Goal: Information Seeking & Learning: Learn about a topic

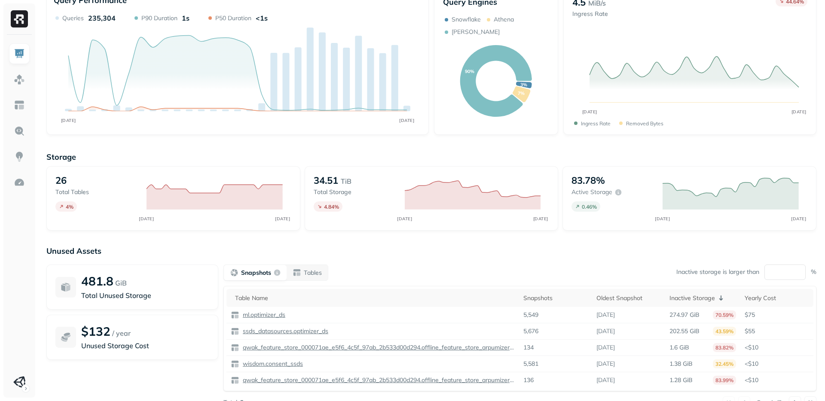
scroll to position [46, 0]
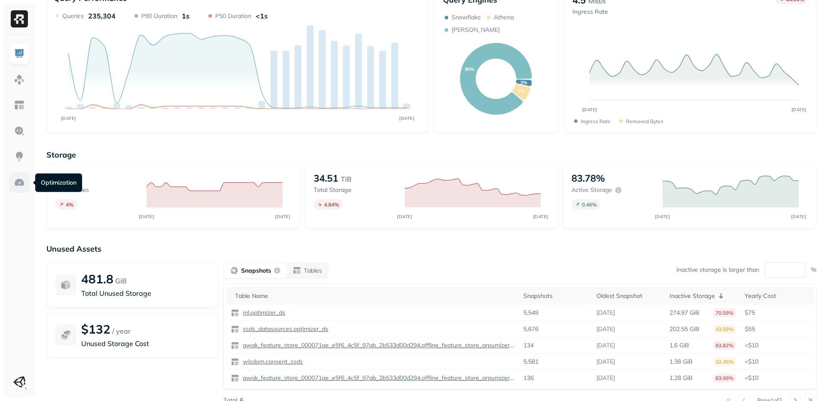
click at [18, 190] on link at bounding box center [19, 182] width 21 height 21
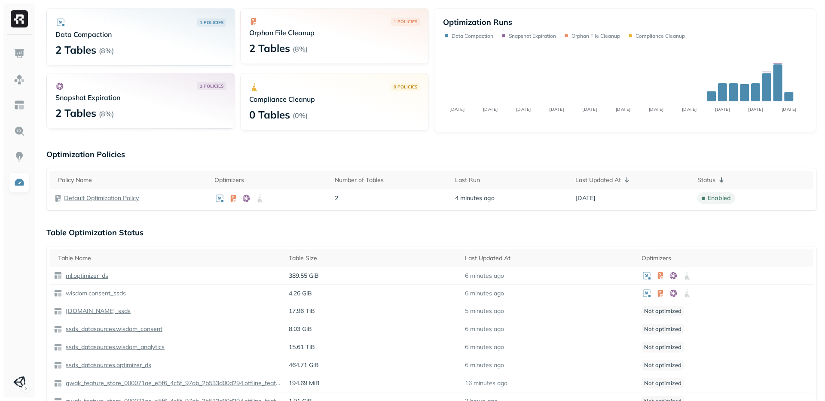
scroll to position [53, 0]
click at [87, 196] on p "Default Optimization Policy" at bounding box center [101, 197] width 75 height 8
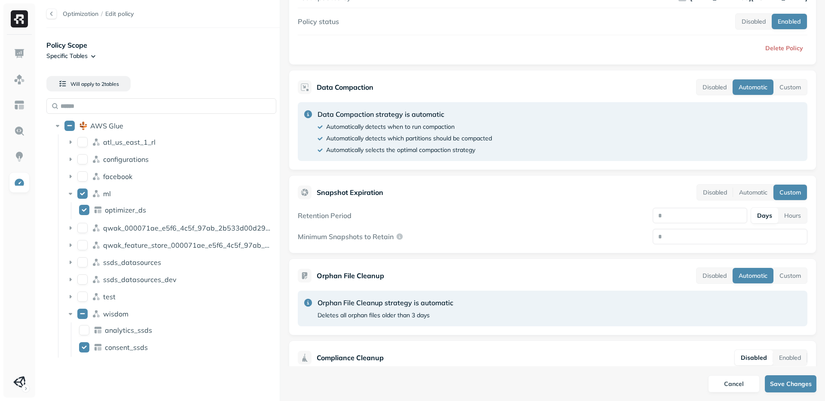
scroll to position [147, 0]
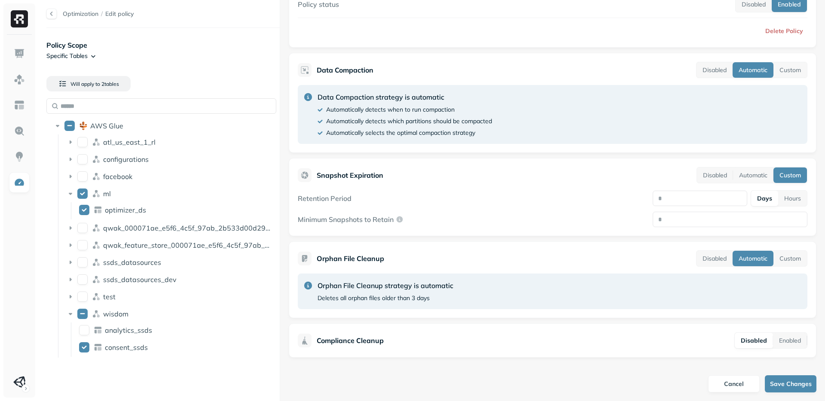
click at [308, 341] on icon at bounding box center [304, 340] width 10 height 10
click at [22, 84] on img at bounding box center [19, 79] width 11 height 11
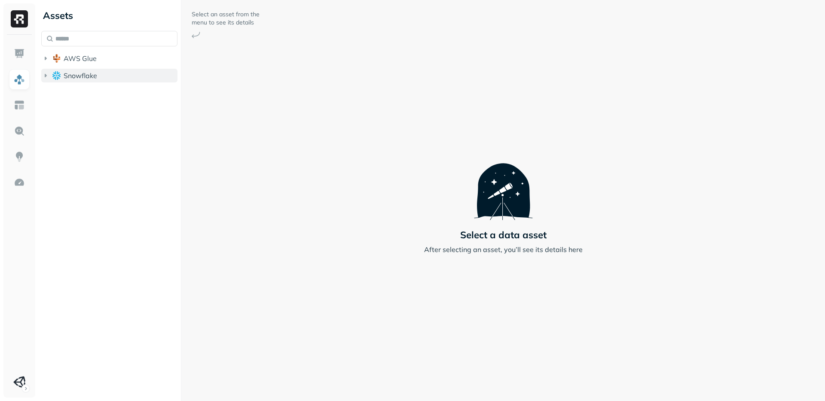
click at [76, 74] on span "Snowflake" at bounding box center [80, 75] width 33 height 9
click at [52, 93] on icon "button" at bounding box center [54, 92] width 9 height 9
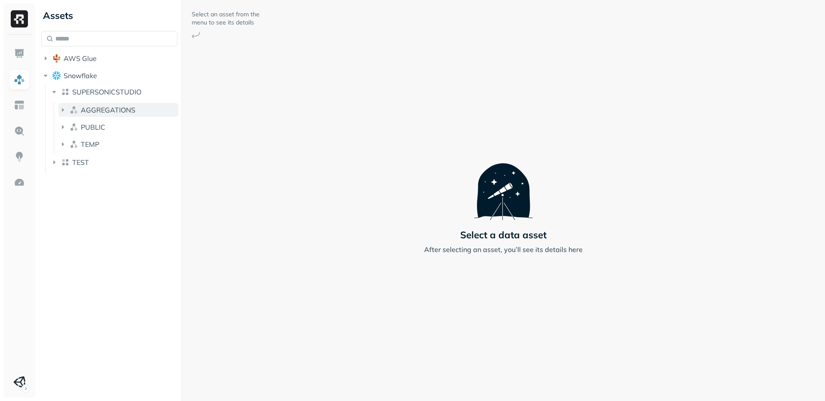
click at [61, 109] on icon "button" at bounding box center [62, 110] width 9 height 9
click at [70, 125] on icon "button" at bounding box center [71, 126] width 9 height 9
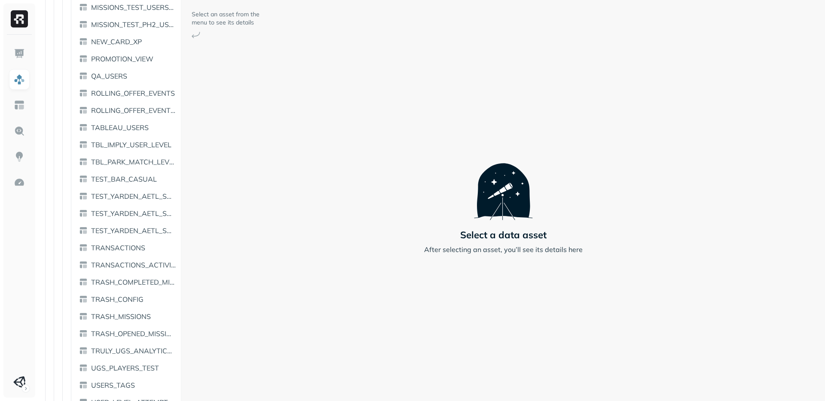
scroll to position [1184, 0]
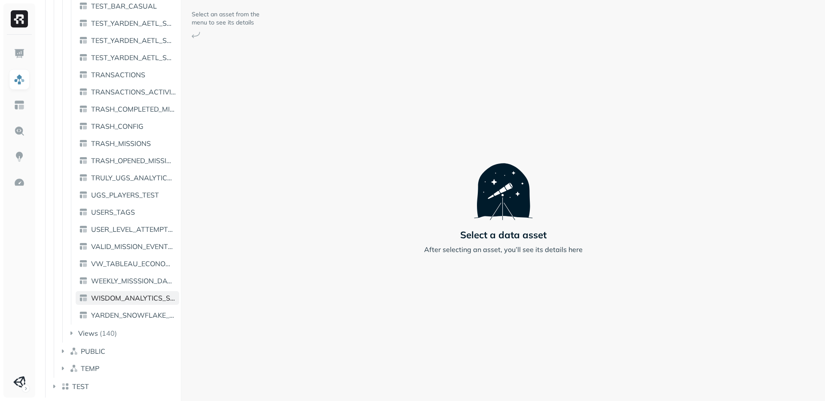
click at [119, 298] on span "WISDOM_ANALYTICS_SSDS" at bounding box center [133, 298] width 85 height 9
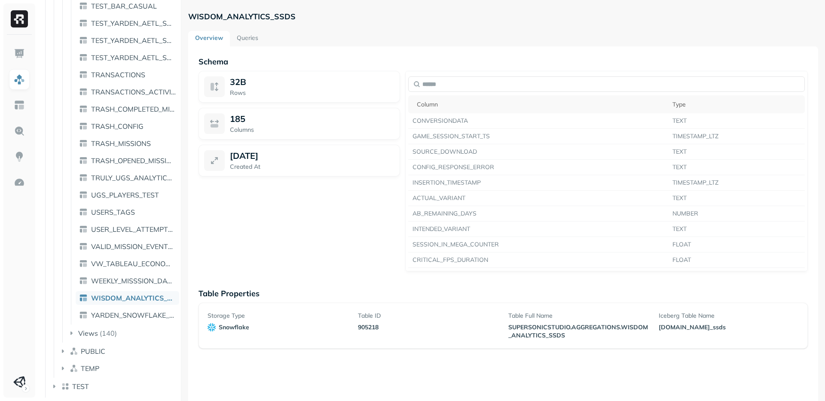
click at [250, 38] on link "Queries" at bounding box center [247, 38] width 35 height 15
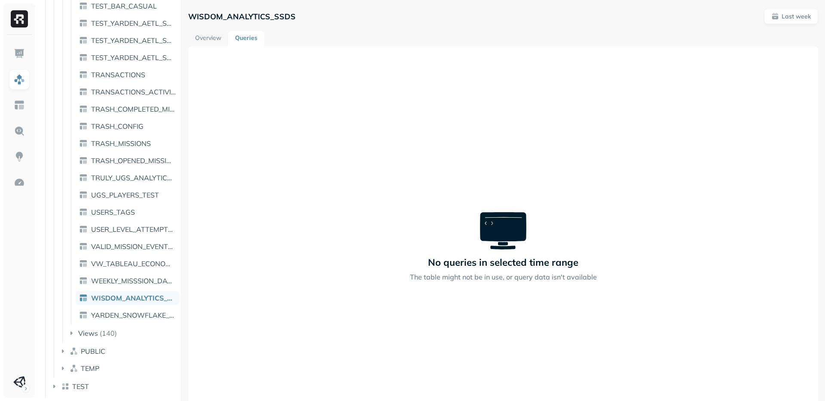
click at [210, 35] on link "Overview" at bounding box center [208, 38] width 40 height 15
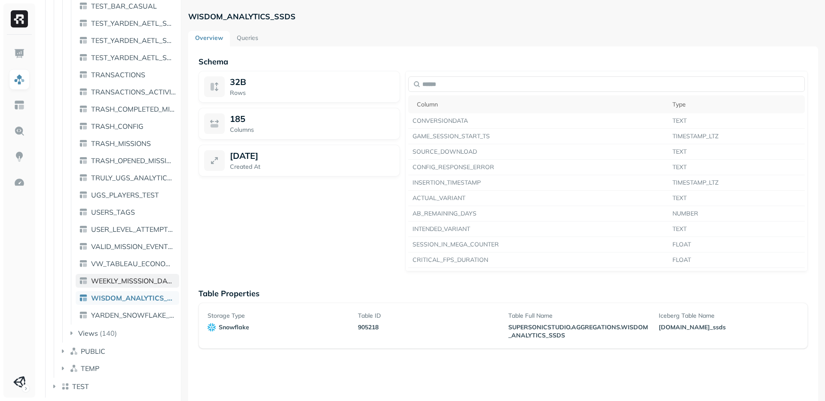
click at [125, 279] on span "WEEKLY_MISSSION_DATES" at bounding box center [133, 281] width 85 height 9
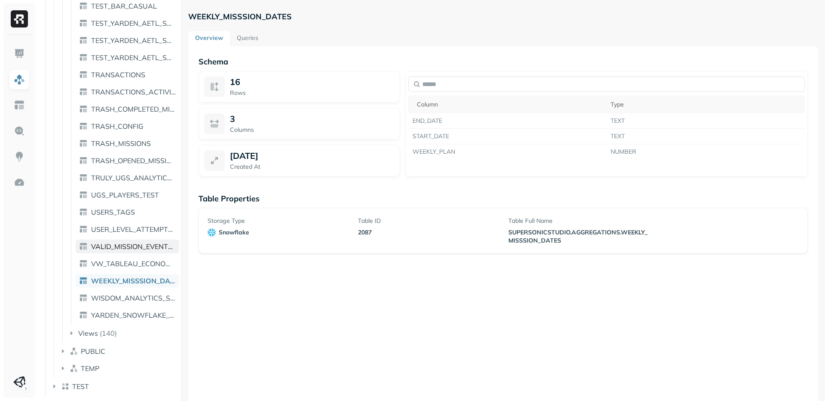
click at [123, 240] on link "VALID_MISSION_EVENTS_USERS" at bounding box center [127, 247] width 103 height 14
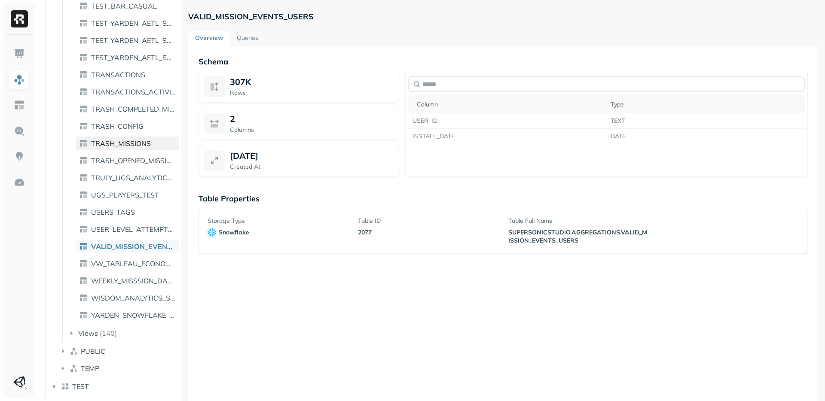
click at [122, 137] on link "TRASH_MISSIONS" at bounding box center [127, 144] width 103 height 14
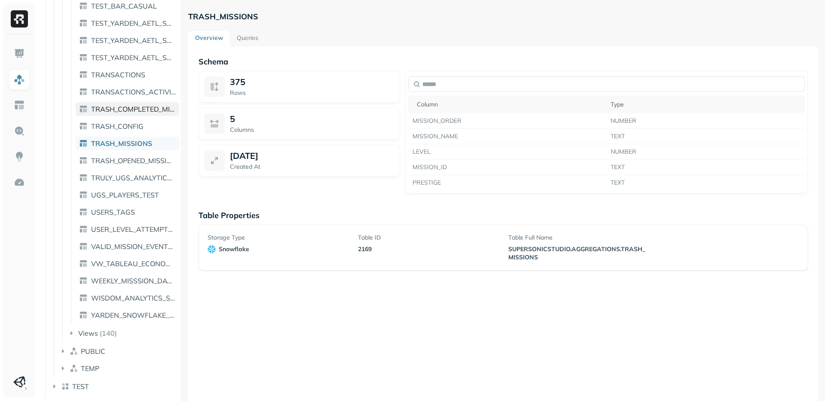
click at [121, 106] on span "TRASH_COMPLETED_MISSIONS" at bounding box center [133, 109] width 85 height 9
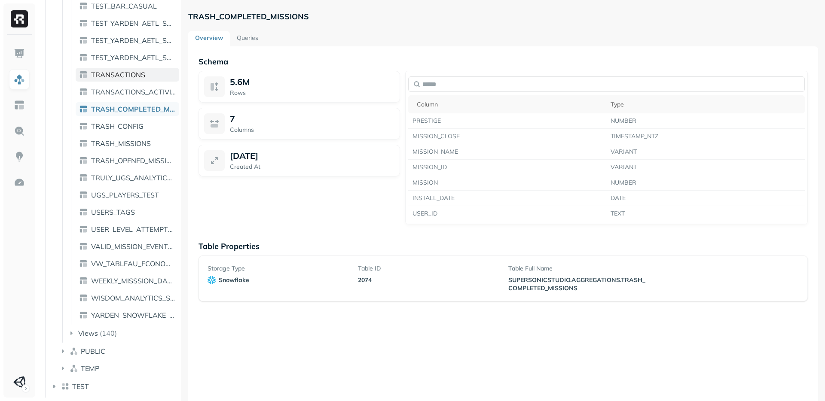
click at [119, 68] on link "TRANSACTIONS" at bounding box center [127, 75] width 103 height 14
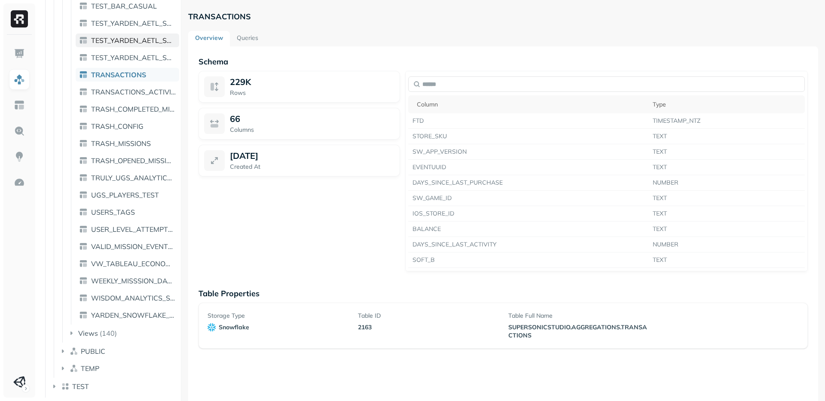
click at [116, 42] on span "TEST_YARDEN_AETL_SNOWFLAKE_TEST_EVENT_DATE2" at bounding box center [133, 40] width 85 height 9
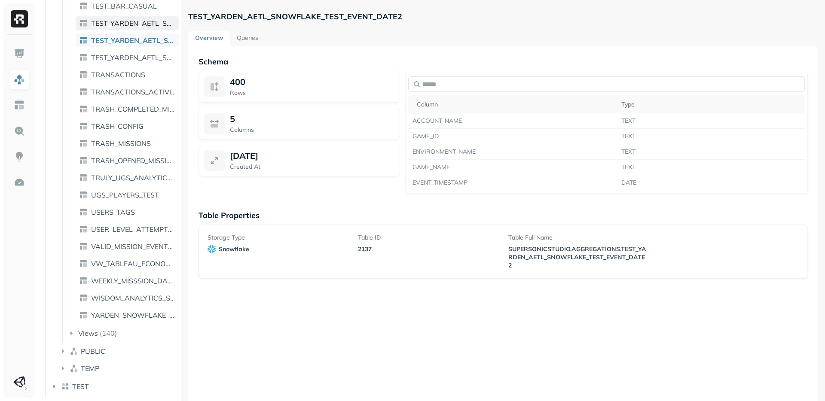
click at [118, 17] on link "TEST_YARDEN_AETL_SNOWFLAKE_TEST_EVENT_DATE" at bounding box center [127, 23] width 103 height 14
click at [248, 37] on link "Queries" at bounding box center [247, 38] width 35 height 15
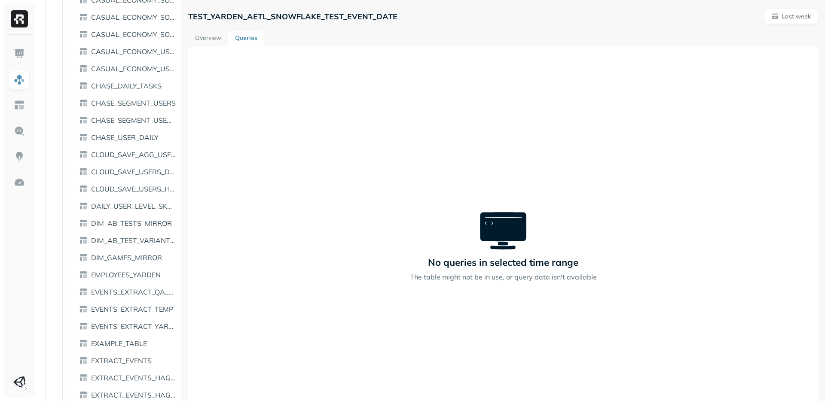
scroll to position [404, 0]
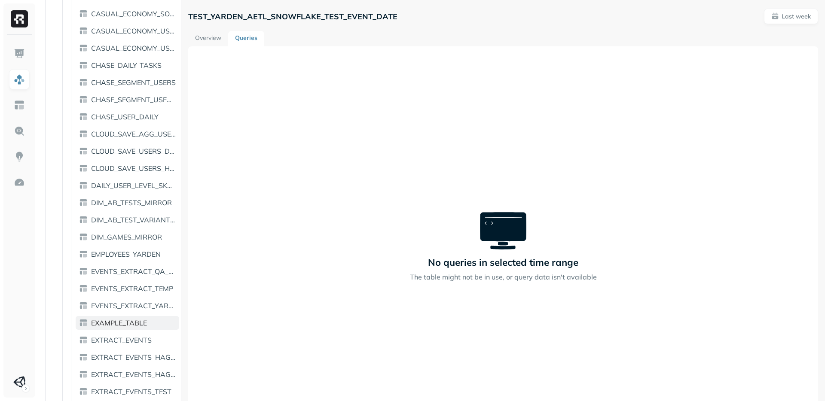
click at [117, 326] on span "EXAMPLE_TABLE" at bounding box center [119, 323] width 56 height 9
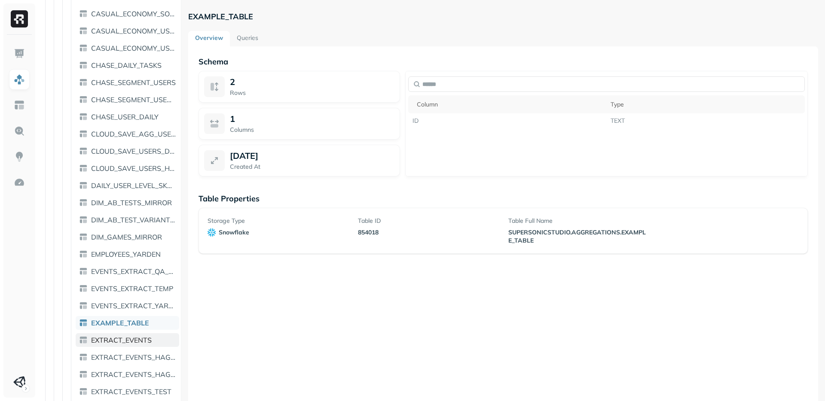
click at [113, 340] on span "EXTRACT_EVENTS" at bounding box center [121, 340] width 61 height 9
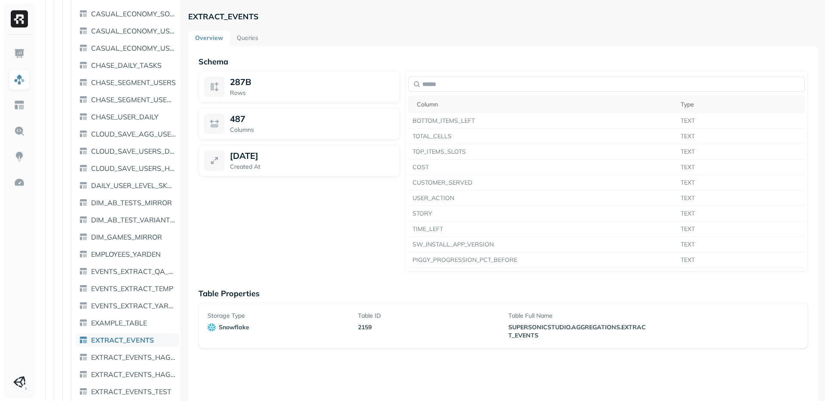
click at [248, 36] on link "Queries" at bounding box center [247, 38] width 35 height 15
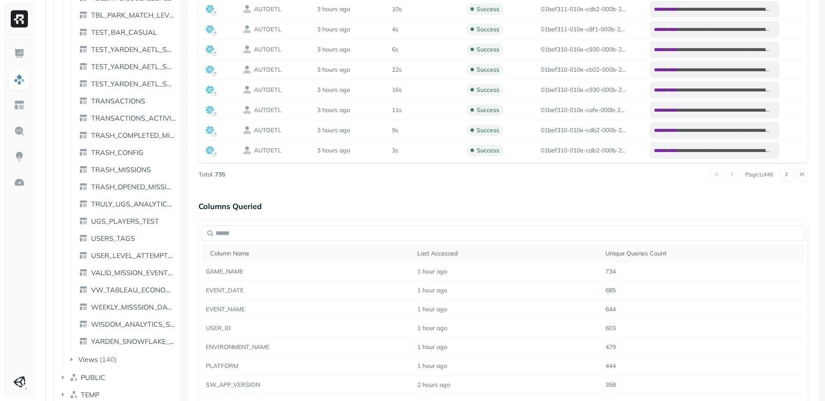
scroll to position [1184, 0]
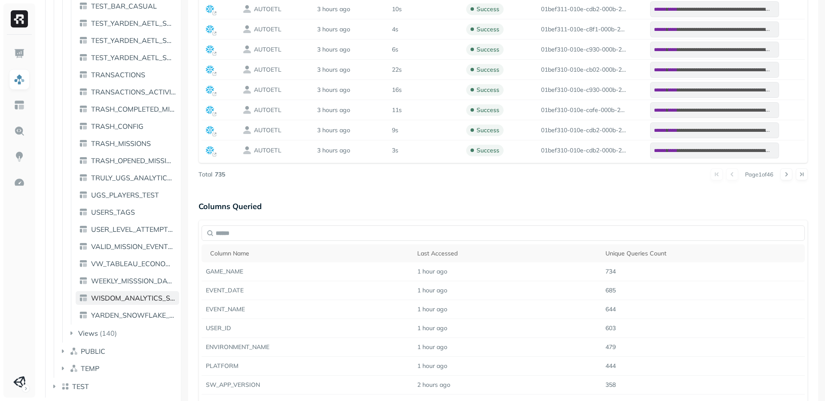
click at [119, 292] on link "WISDOM_ANALYTICS_SSDS" at bounding box center [127, 298] width 103 height 14
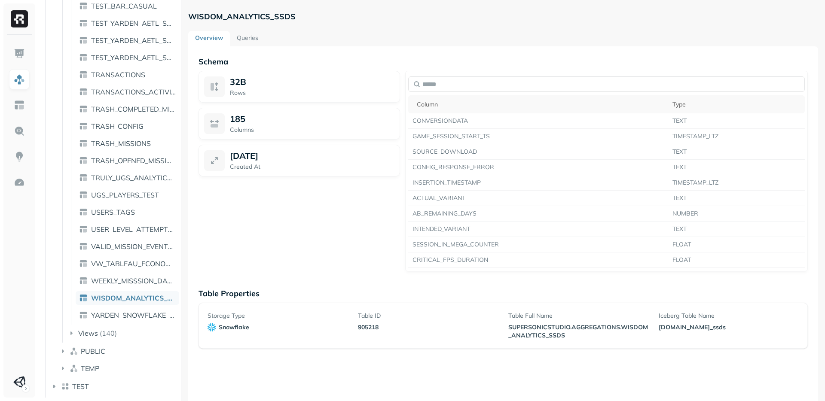
click at [238, 40] on link "Queries" at bounding box center [247, 38] width 35 height 15
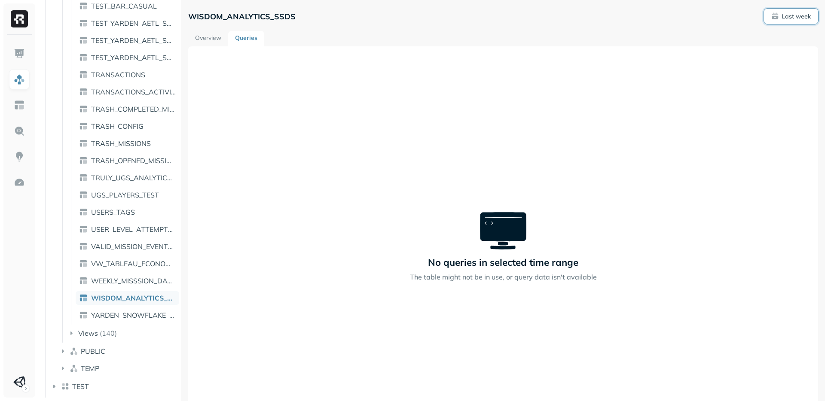
click at [805, 14] on p "Last week" at bounding box center [795, 16] width 29 height 8
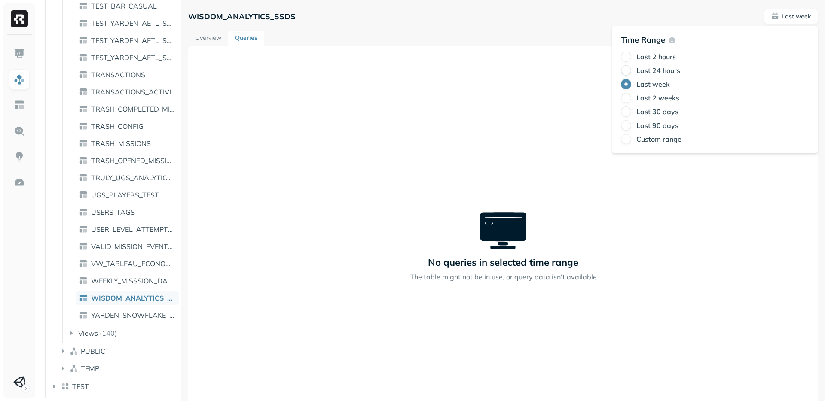
click at [628, 70] on button "Last 24 hours" at bounding box center [626, 70] width 10 height 10
click at [626, 85] on button "Last week" at bounding box center [626, 84] width 10 height 10
click at [626, 94] on button "Last 2 weeks" at bounding box center [626, 98] width 10 height 10
click at [625, 110] on button "Last 30 days" at bounding box center [626, 111] width 10 height 10
click at [624, 53] on button "Last 2 hours" at bounding box center [626, 57] width 10 height 10
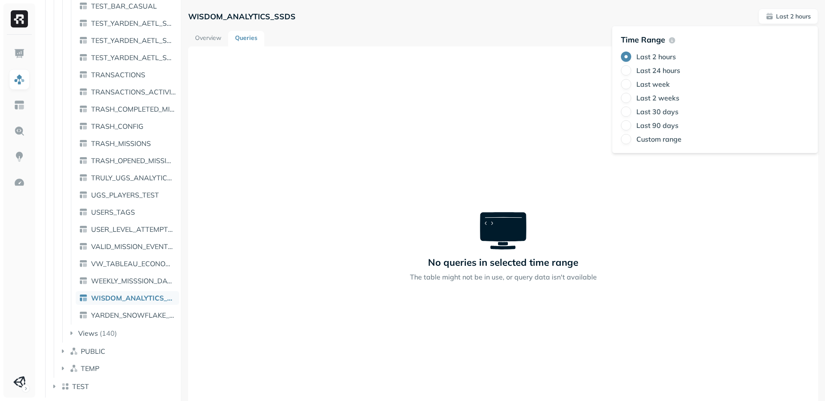
click at [628, 104] on div "Last 2 hours Last 24 hours Last week Last 2 weeks Last 30 days Last 90 days Cus…" at bounding box center [715, 98] width 188 height 93
click at [117, 297] on span "WISDOM_ANALYTICS_SSDS" at bounding box center [133, 298] width 85 height 9
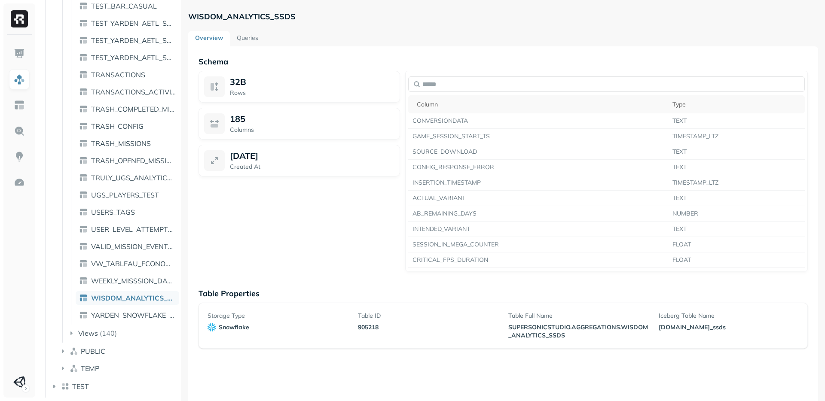
click at [244, 36] on link "Queries" at bounding box center [247, 38] width 35 height 15
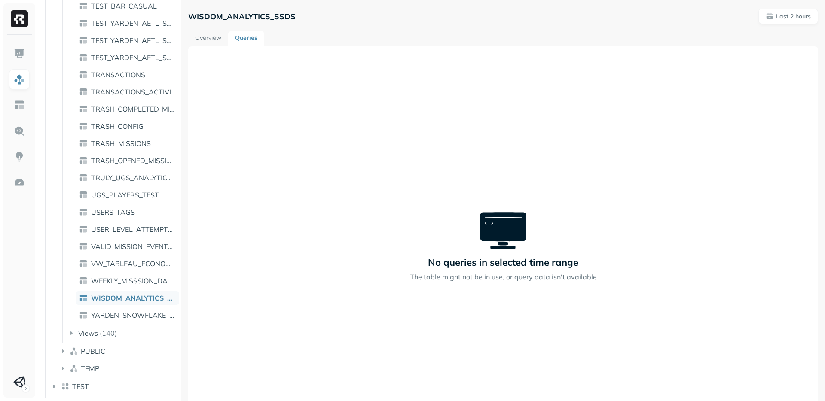
click at [212, 38] on link "Overview" at bounding box center [208, 38] width 40 height 15
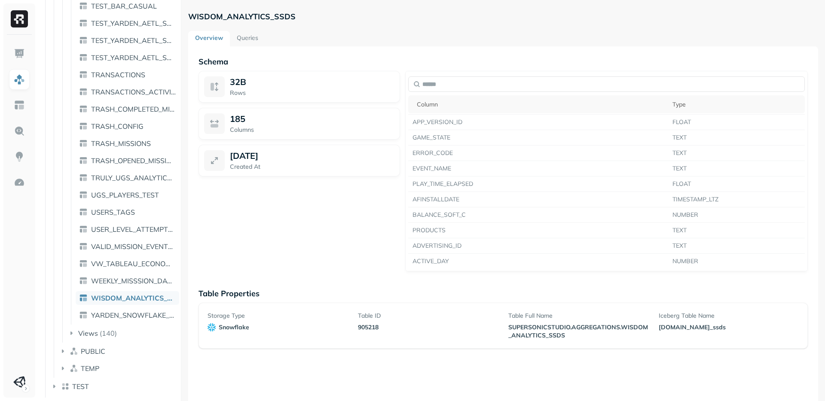
scroll to position [2342, 0]
click at [120, 296] on span "WISDOM_ANALYTICS_SSDS" at bounding box center [133, 298] width 85 height 9
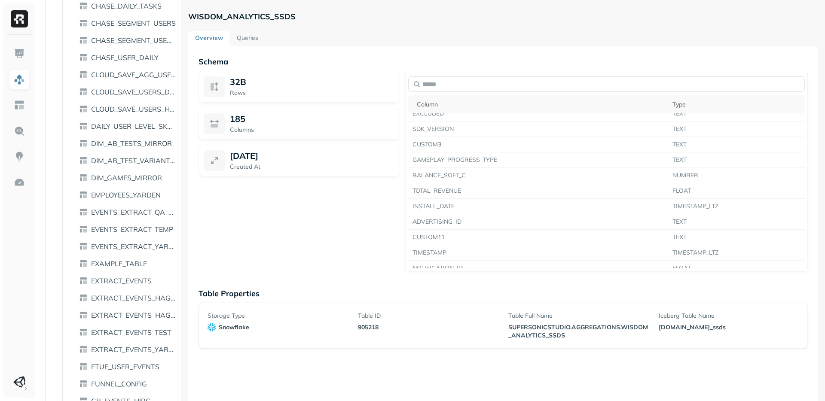
scroll to position [0, 0]
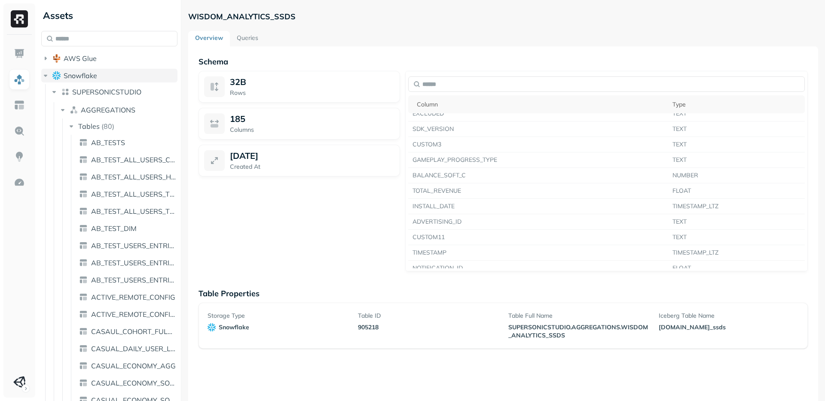
click at [47, 74] on icon "button" at bounding box center [45, 75] width 9 height 9
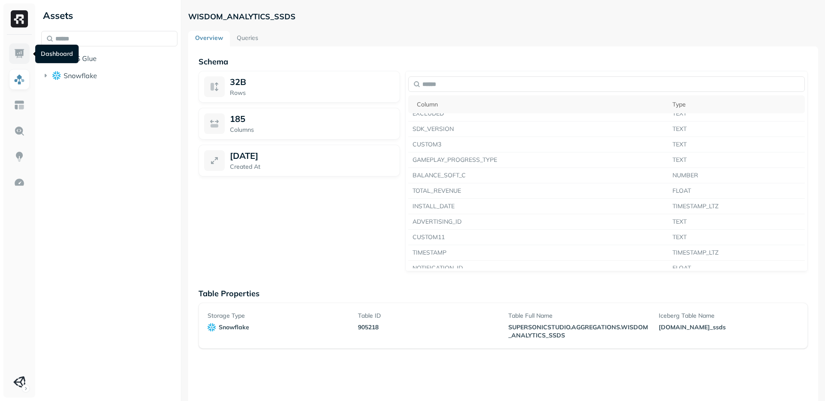
click at [18, 44] on link at bounding box center [19, 53] width 21 height 21
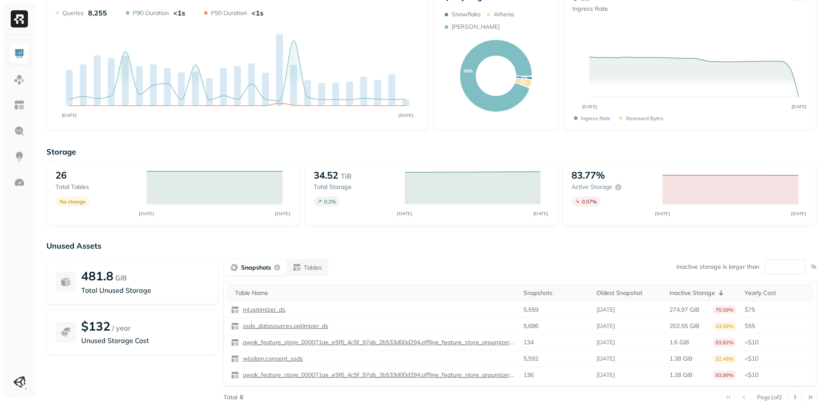
scroll to position [77, 0]
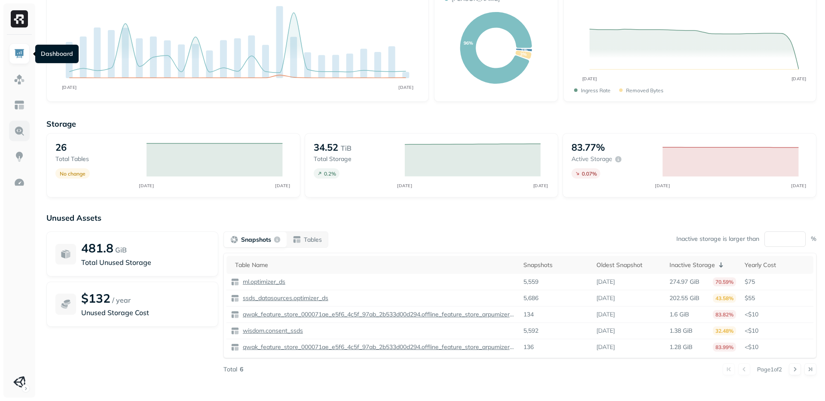
click at [19, 134] on img at bounding box center [19, 130] width 11 height 11
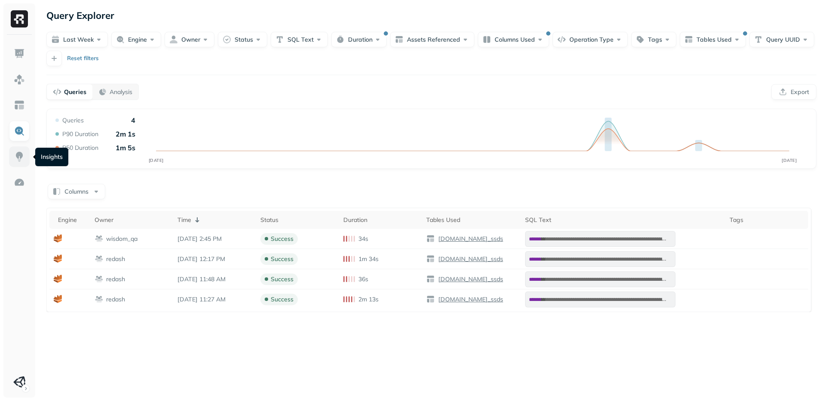
click at [13, 155] on link at bounding box center [19, 156] width 21 height 21
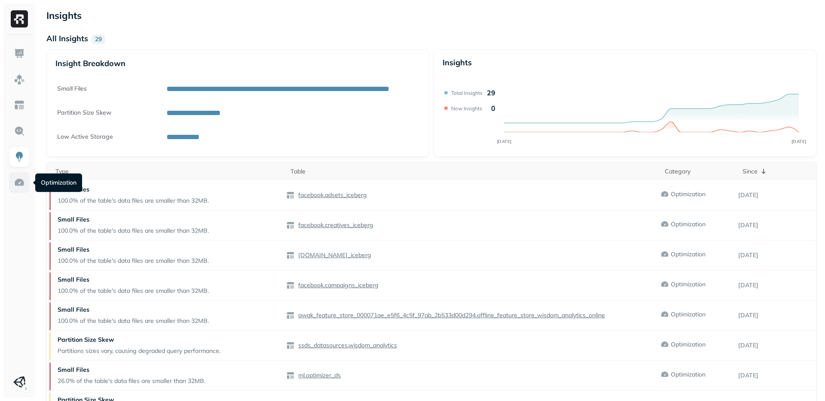
click at [16, 184] on img at bounding box center [19, 182] width 11 height 11
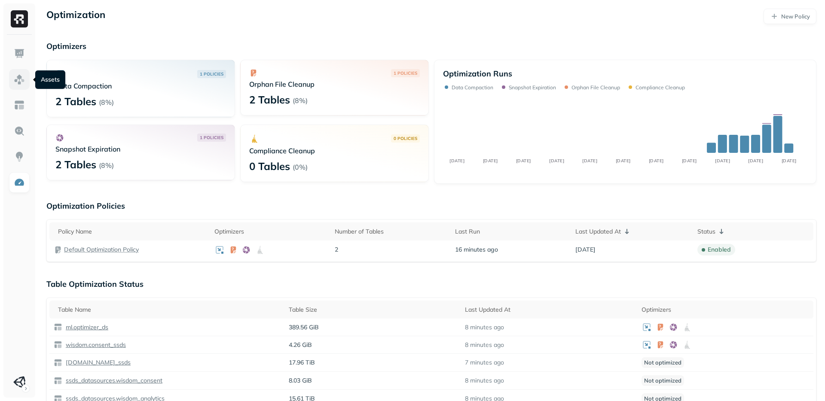
click at [19, 79] on img at bounding box center [19, 79] width 11 height 11
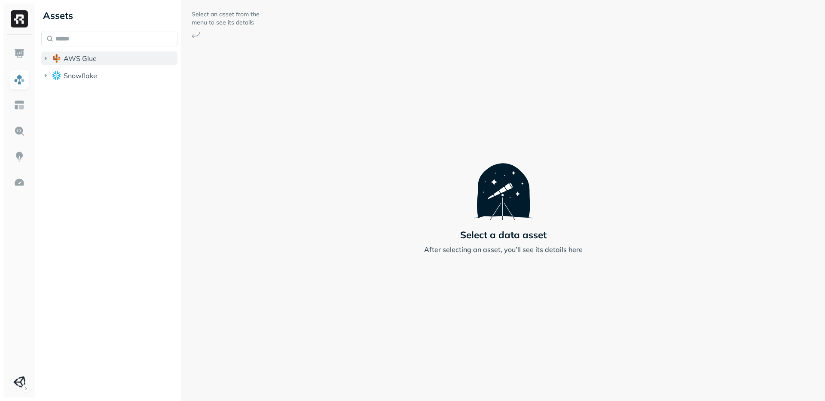
click at [52, 62] on button "AWS Glue" at bounding box center [109, 59] width 136 height 14
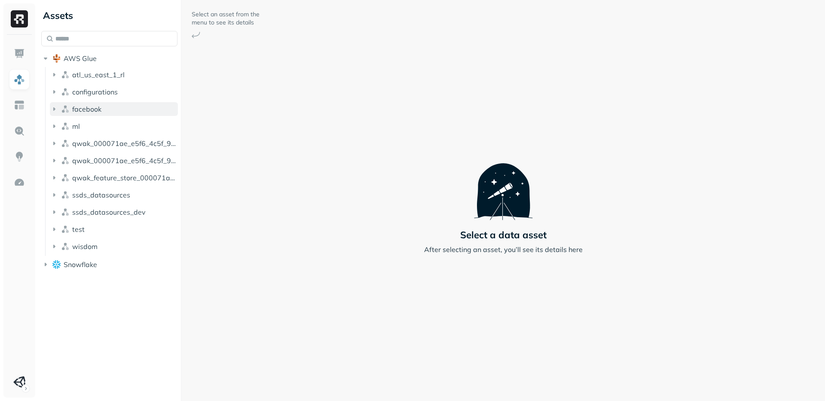
click at [56, 110] on icon "button" at bounding box center [54, 109] width 9 height 9
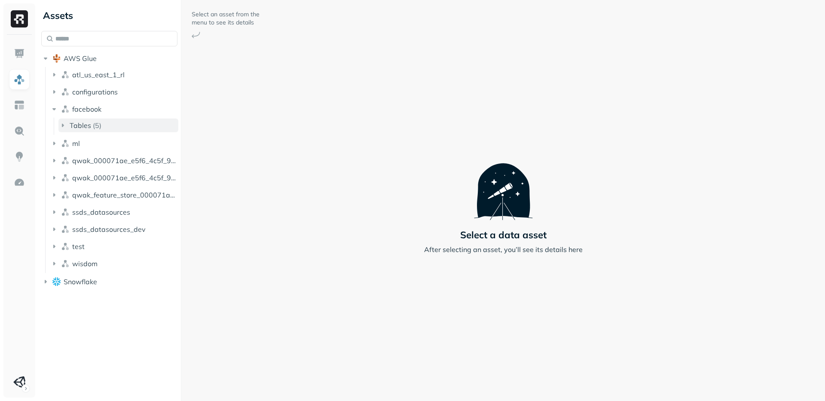
click at [62, 127] on icon "button" at bounding box center [62, 125] width 9 height 9
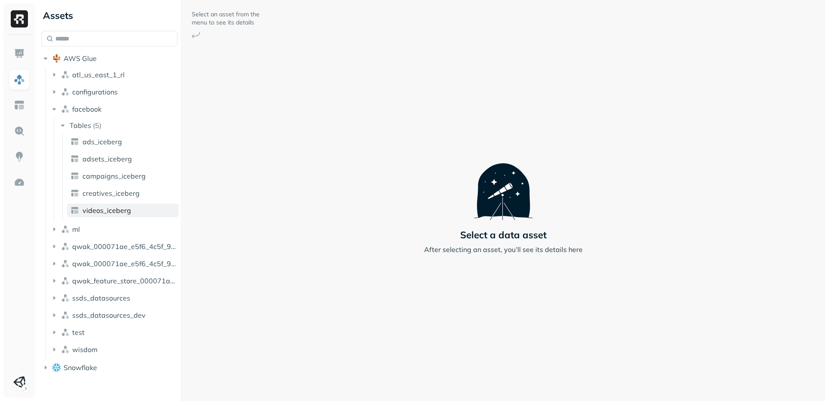
click at [106, 208] on span "videos_iceberg" at bounding box center [106, 210] width 49 height 9
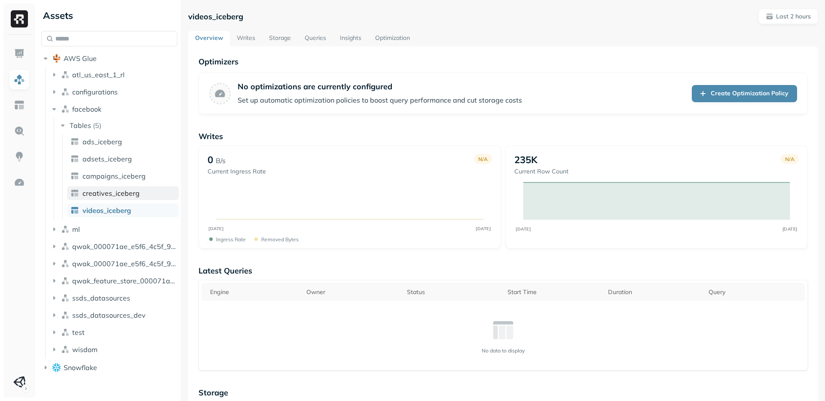
click at [110, 197] on span "creatives_iceberg" at bounding box center [110, 193] width 57 height 9
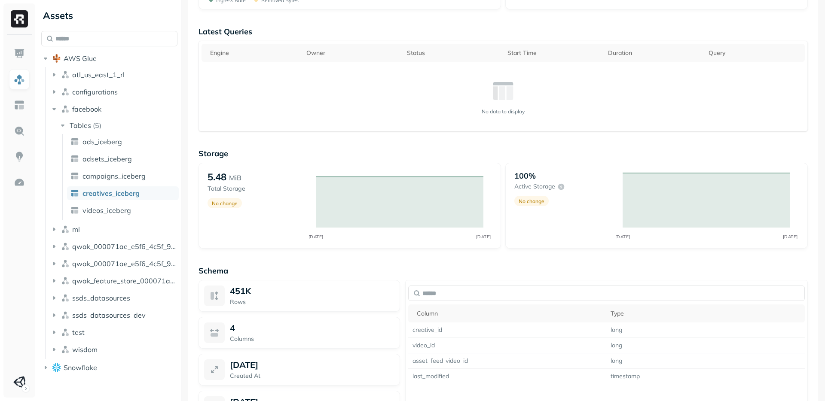
scroll to position [480, 0]
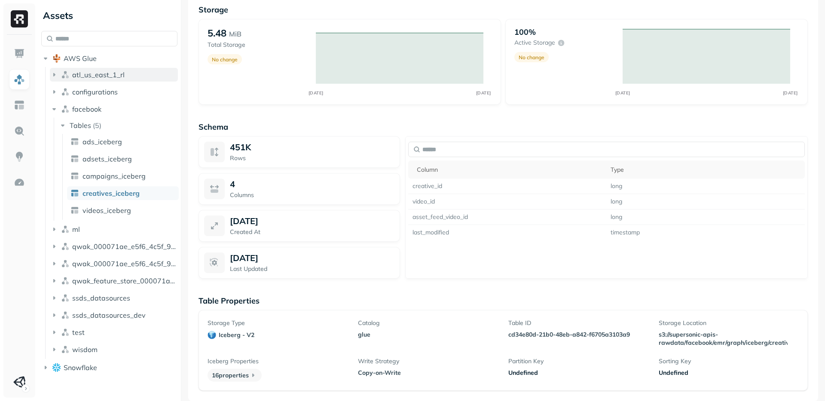
click at [60, 76] on button "atl_us_east_1_rl" at bounding box center [114, 75] width 128 height 14
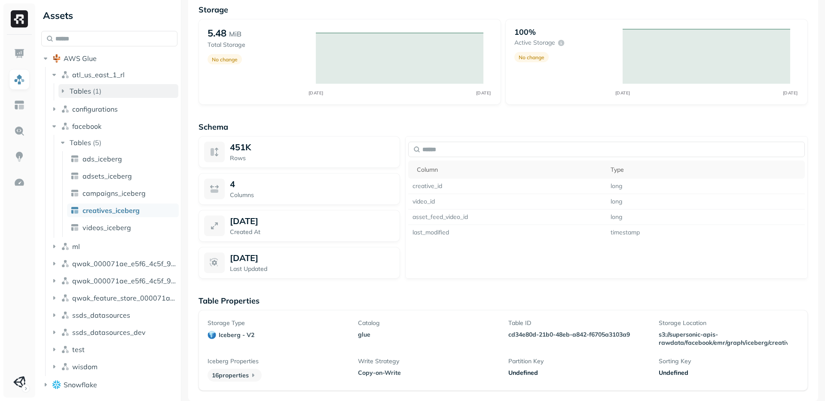
click at [76, 94] on span "Tables" at bounding box center [80, 91] width 21 height 9
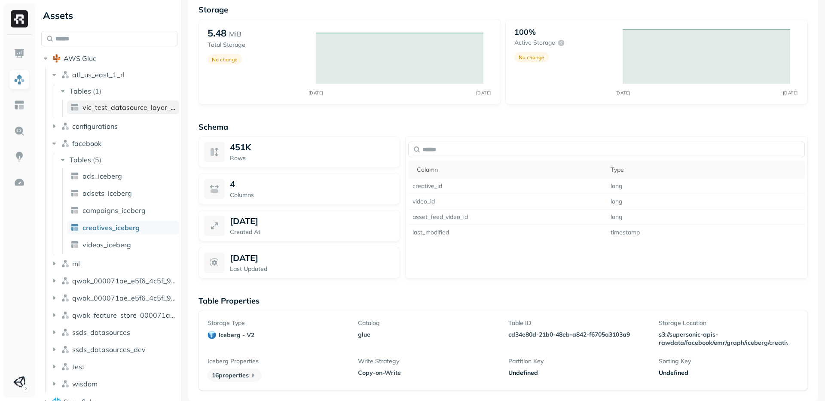
click at [91, 108] on span "vic_test_datasource_layer_intermediate" at bounding box center [128, 107] width 93 height 9
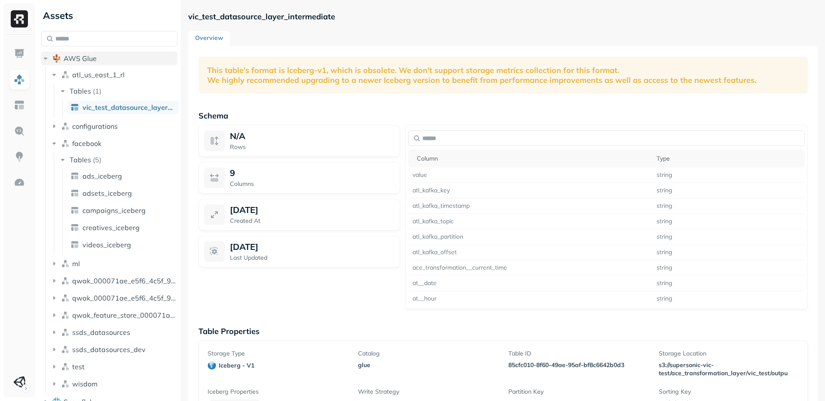
click at [47, 60] on icon "button" at bounding box center [45, 58] width 9 height 9
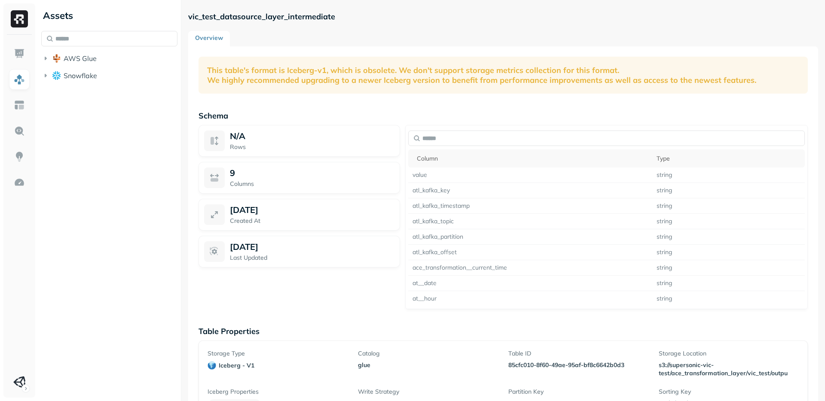
click at [240, 72] on p "This table's format is Iceberg-v1, which is obsolete. We don't support storage …" at bounding box center [502, 75] width 609 height 37
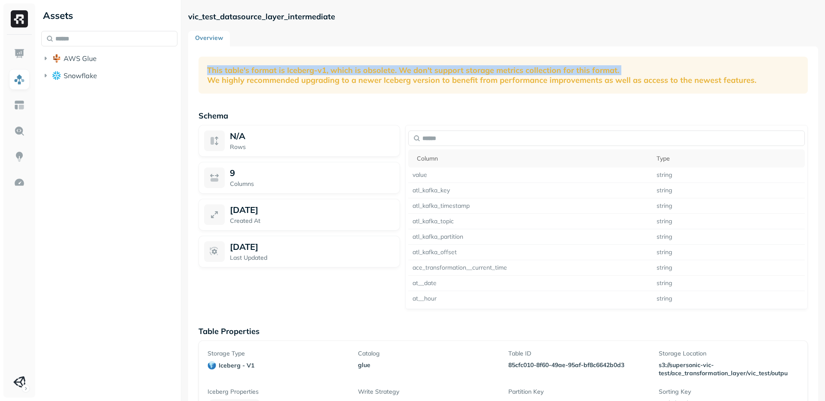
click at [240, 72] on p "This table's format is Iceberg-v1, which is obsolete. We don't support storage …" at bounding box center [502, 75] width 609 height 37
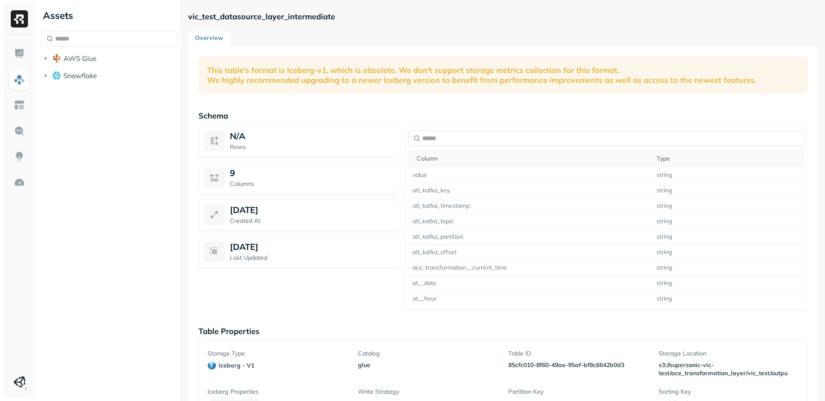
click at [249, 85] on p "This table's format is Iceberg-v1, which is obsolete. We don't support storage …" at bounding box center [502, 75] width 609 height 37
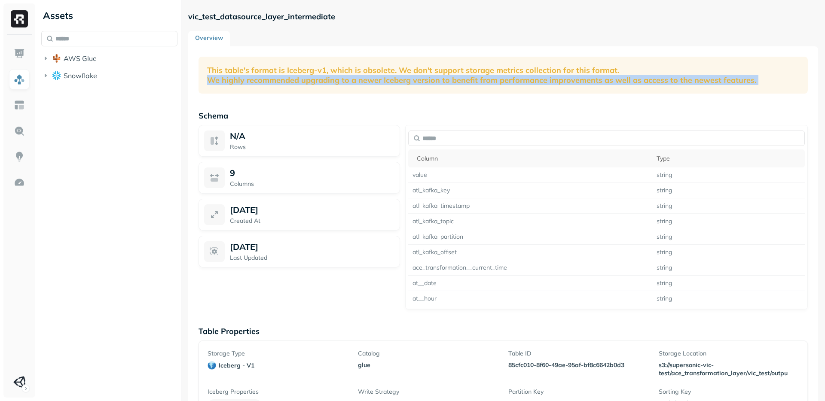
click at [249, 85] on p "This table's format is Iceberg-v1, which is obsolete. We don't support storage …" at bounding box center [502, 75] width 609 height 37
click at [46, 76] on icon "button" at bounding box center [45, 75] width 9 height 9
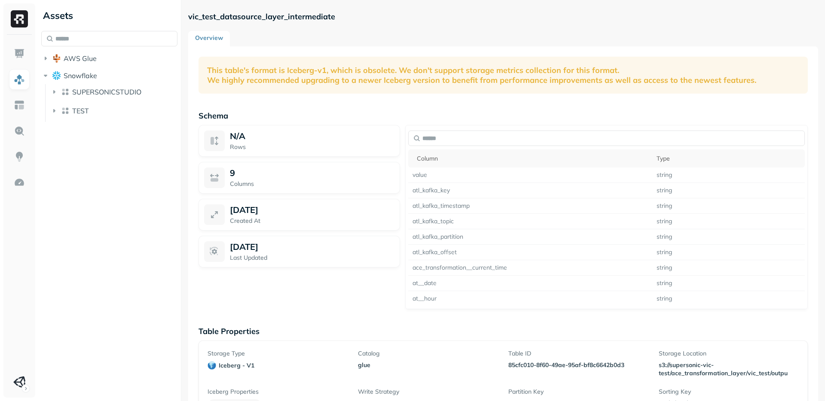
click at [271, 24] on div "vic_test_datasource_layer_intermediate Overview This table's format is Iceberg-…" at bounding box center [503, 228] width 630 height 439
click at [18, 48] on img at bounding box center [19, 53] width 11 height 11
